Goal: Information Seeking & Learning: Learn about a topic

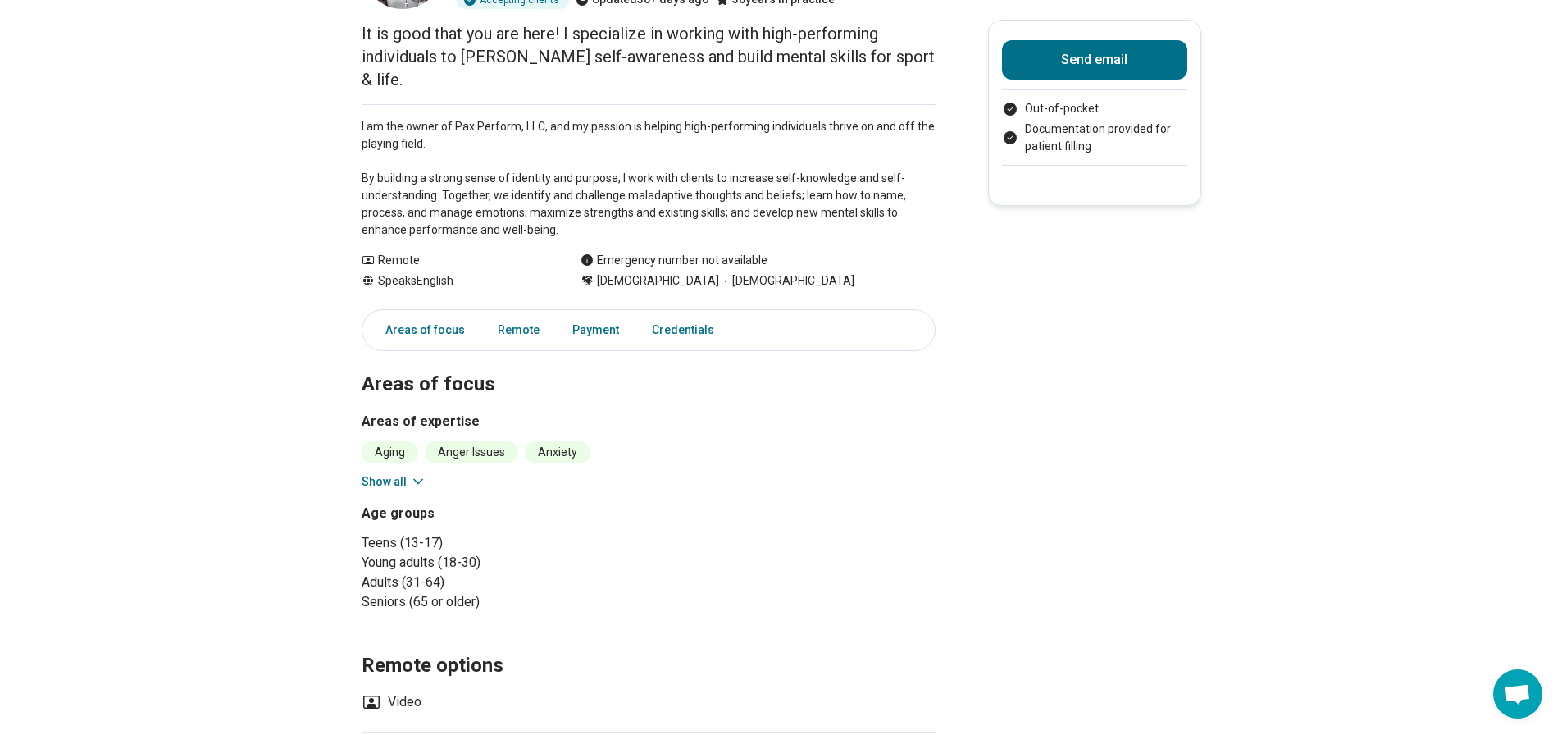
scroll to position [82, 0]
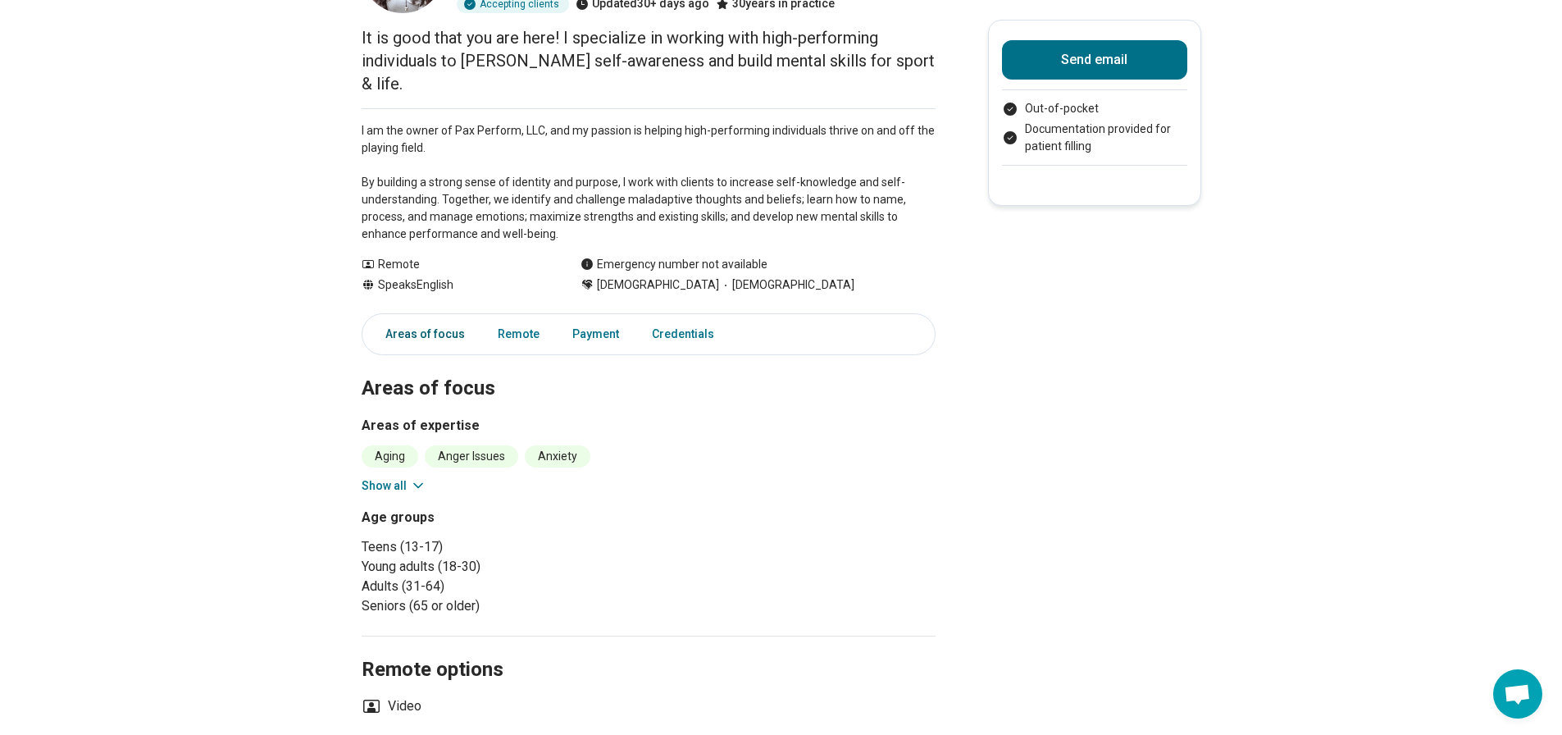
click at [415, 317] on link "Areas of focus" at bounding box center [420, 334] width 109 height 34
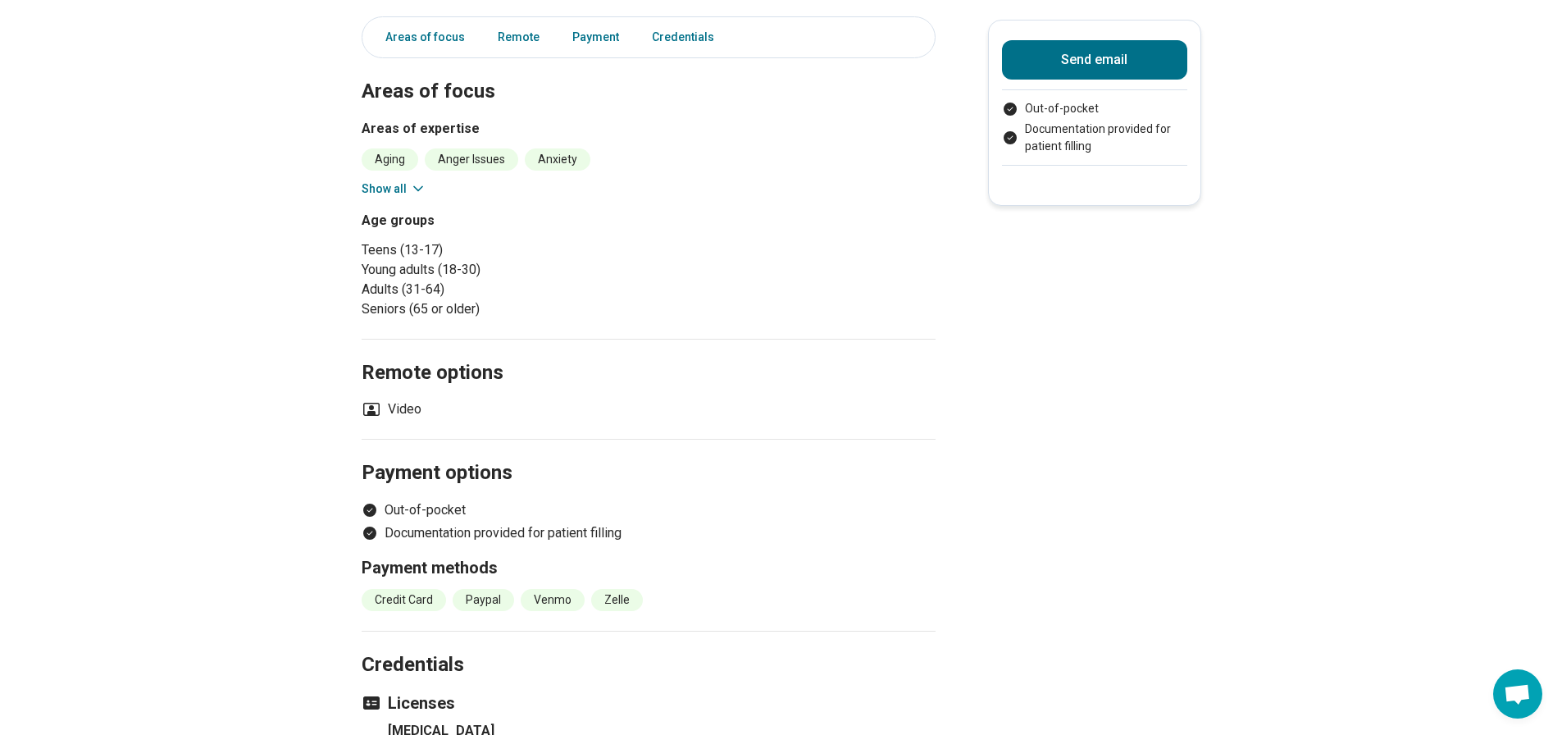
scroll to position [476, 0]
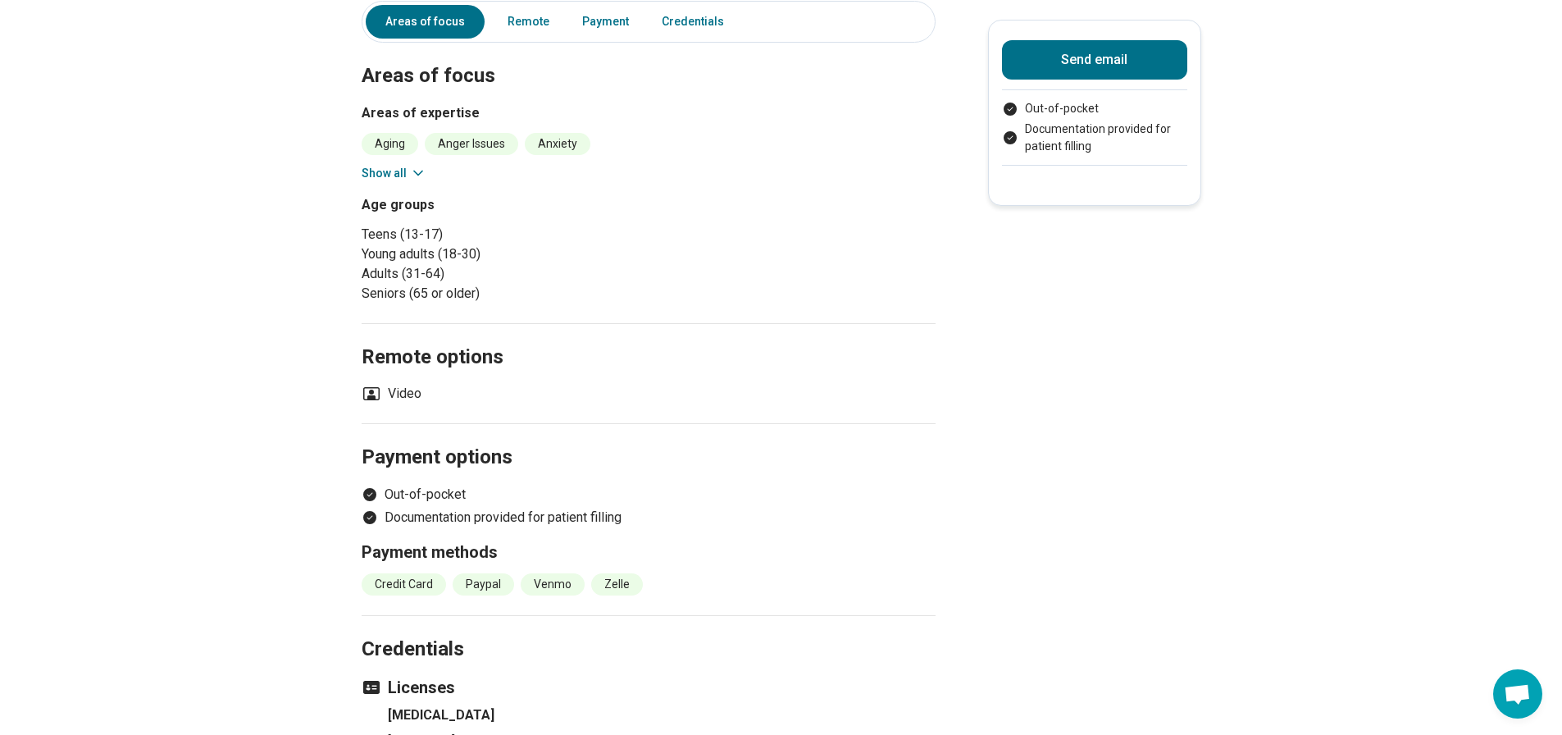
click at [420, 171] on icon at bounding box center [418, 173] width 8 height 4
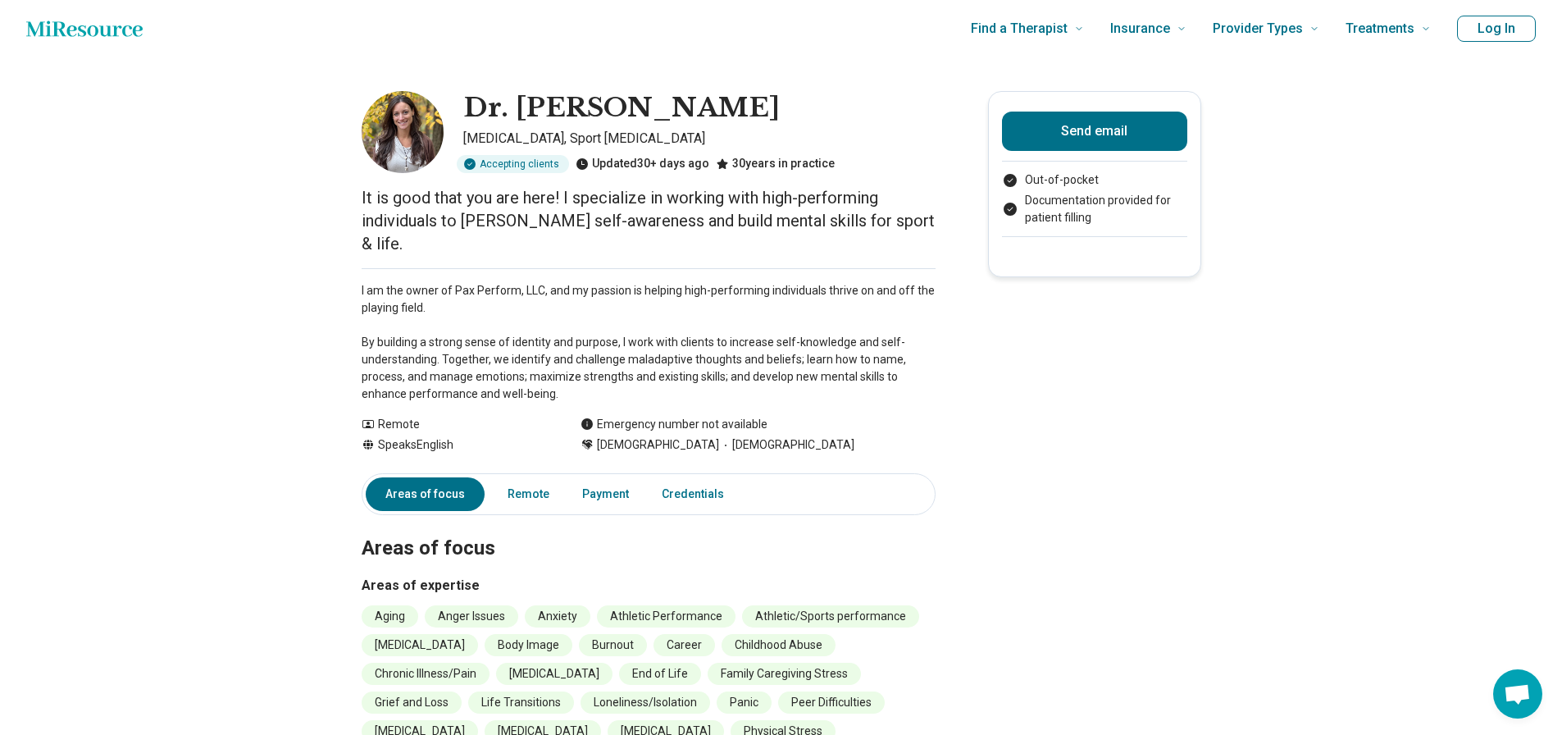
scroll to position [0, 0]
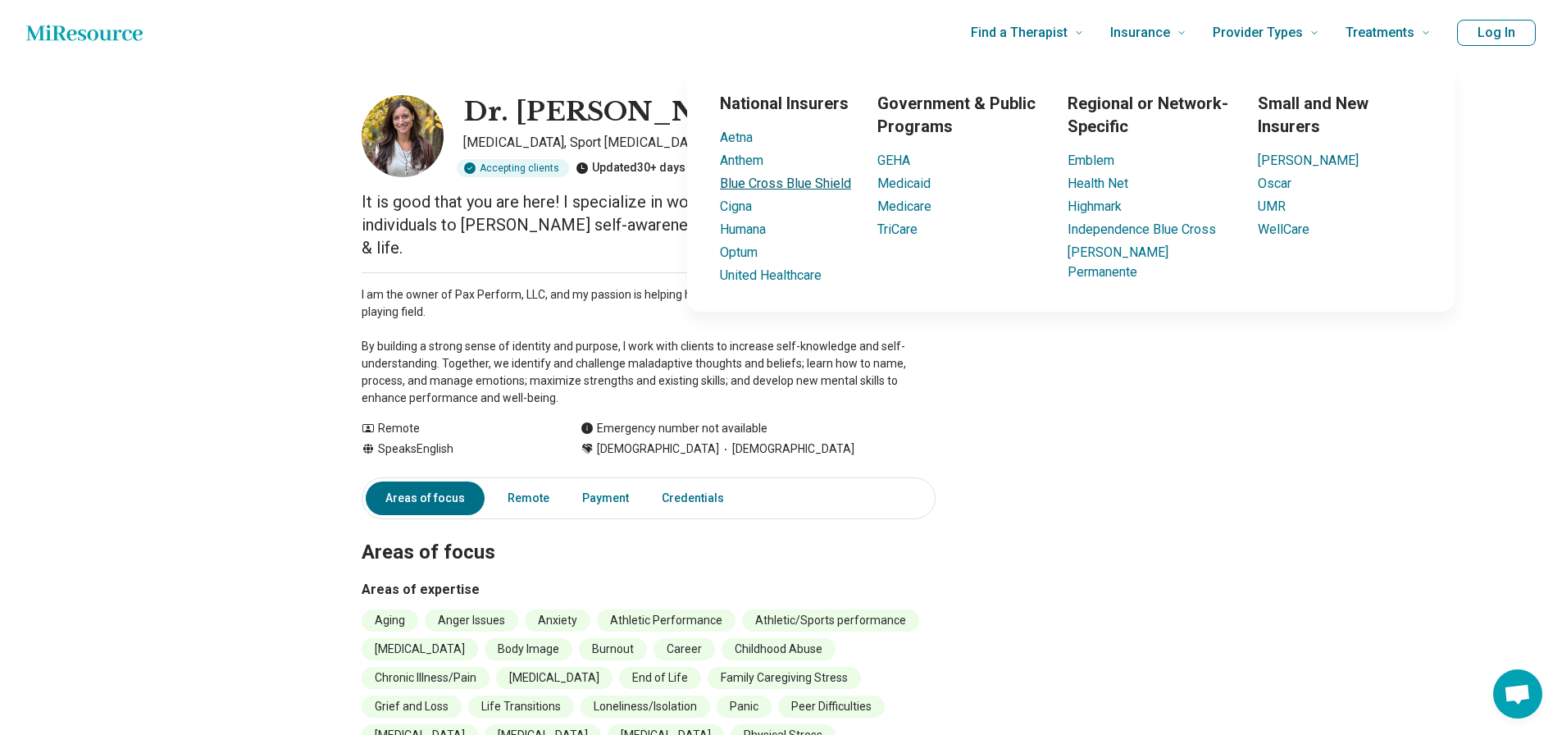
click at [778, 179] on link "Blue Cross Blue Shield" at bounding box center [785, 183] width 131 height 16
